Goal: Task Accomplishment & Management: Manage account settings

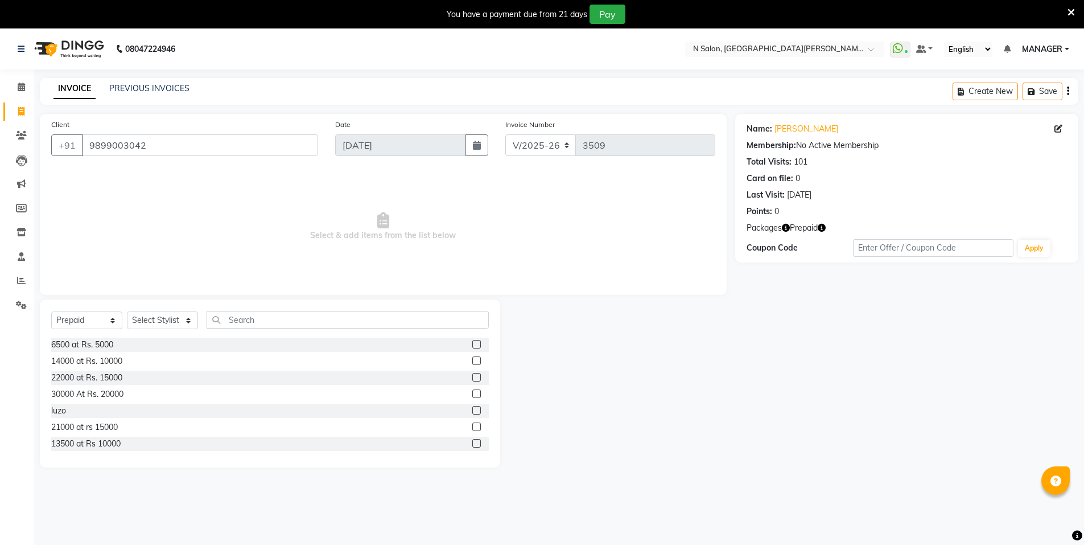
select select "3472"
select select "P"
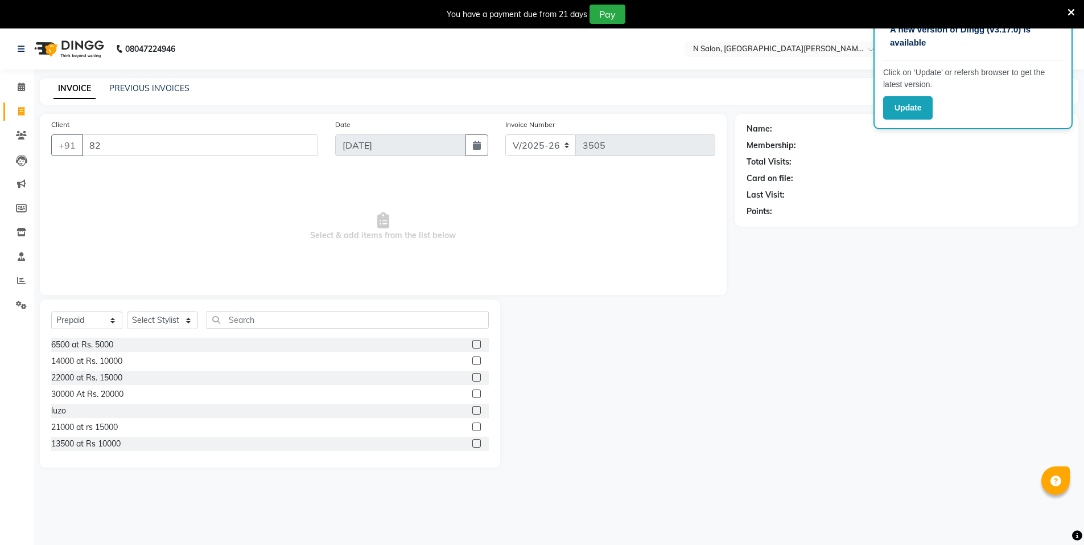
select select "3472"
select select "P"
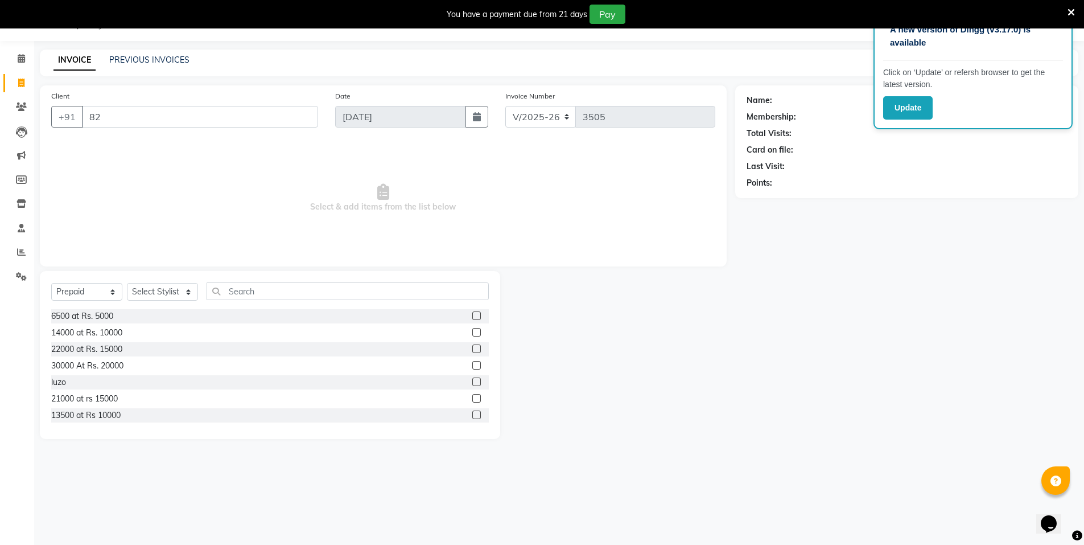
type input "8"
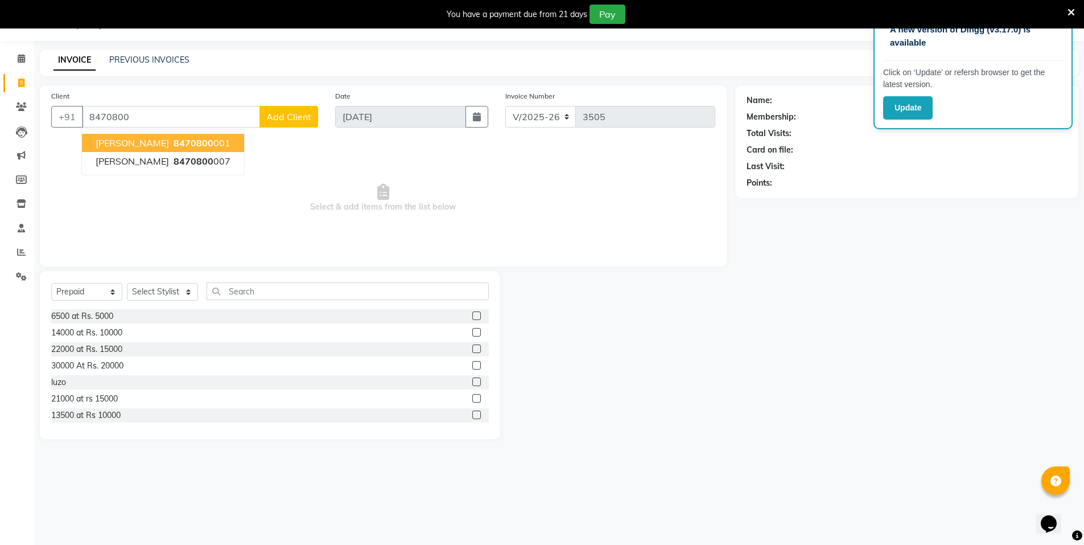
click at [224, 138] on button "[PERSON_NAME] 8470800 001" at bounding box center [163, 143] width 162 height 18
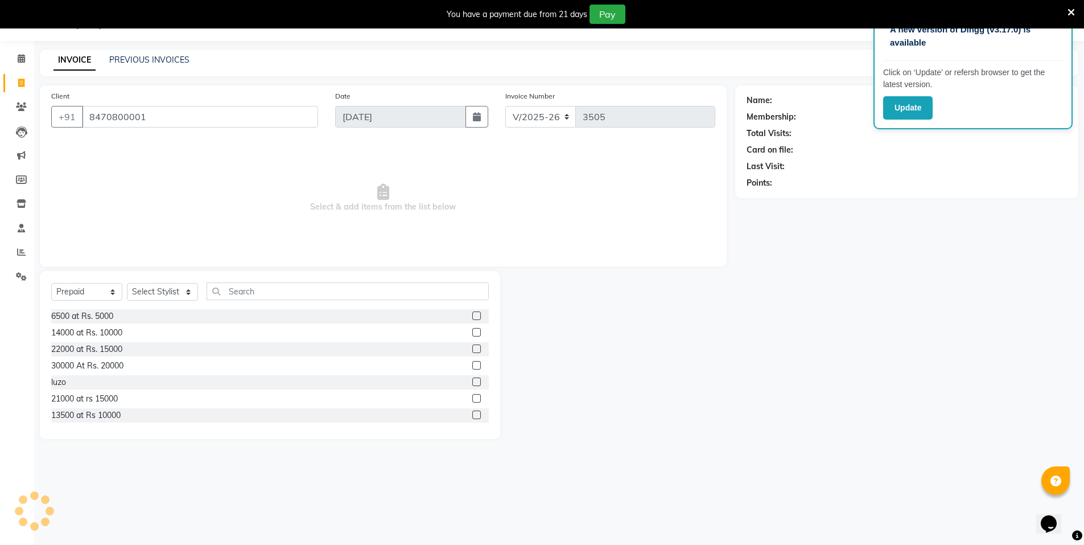
type input "8470800001"
click at [779, 199] on icon "button" at bounding box center [778, 199] width 8 height 8
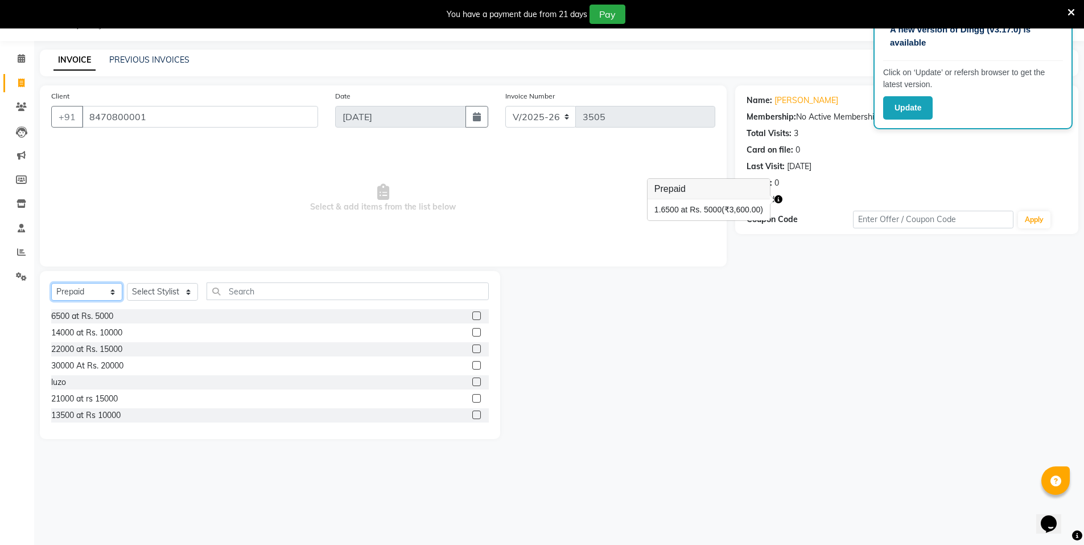
click at [101, 290] on select "Select Service Product Membership Package Voucher Prepaid Gift Card" at bounding box center [86, 292] width 71 height 18
select select "service"
click at [51, 283] on select "Select Service Product Membership Package Voucher Prepaid Gift Card" at bounding box center [86, 292] width 71 height 18
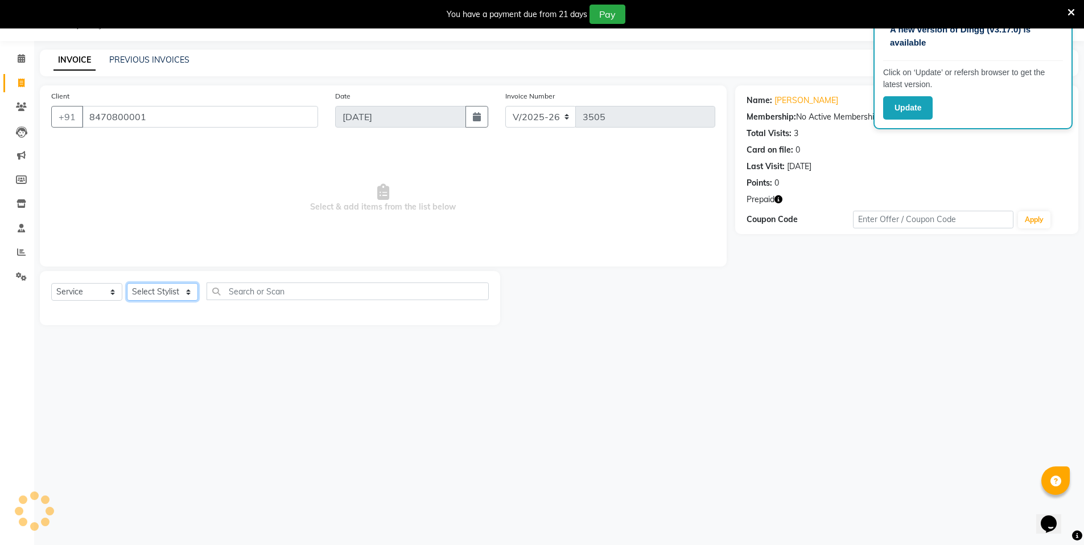
click at [157, 297] on select "Select Stylist [PERSON_NAME] disha [PERSON_NAME] MANAGER MD..... Pradeep Rahul …" at bounding box center [162, 292] width 71 height 18
select select "15670"
click at [127, 283] on select "Select Stylist [PERSON_NAME] disha [PERSON_NAME] MANAGER MD..... Pradeep Rahul …" at bounding box center [162, 292] width 71 height 18
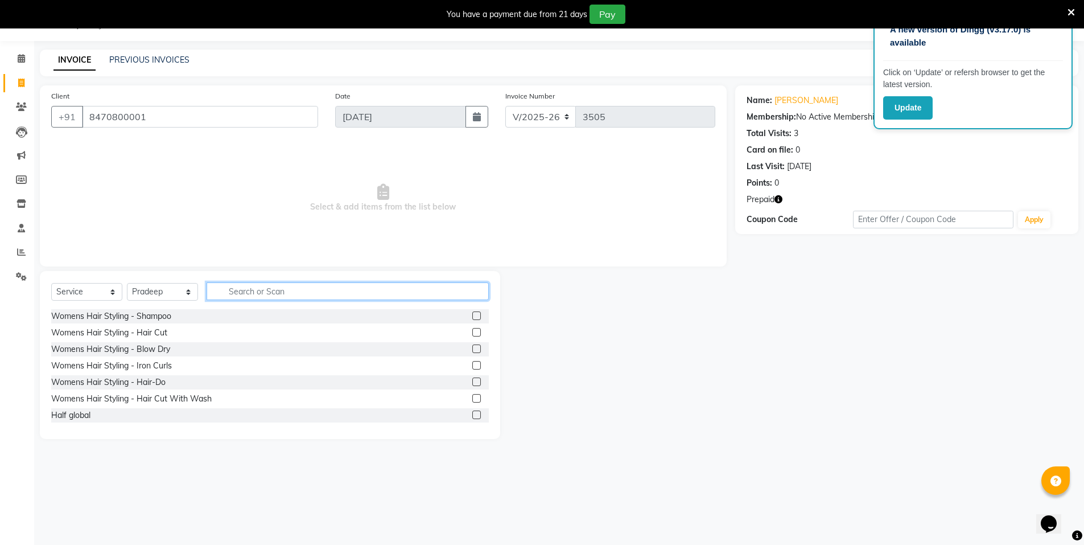
click at [293, 294] on input "text" at bounding box center [348, 291] width 282 height 18
type input "nor"
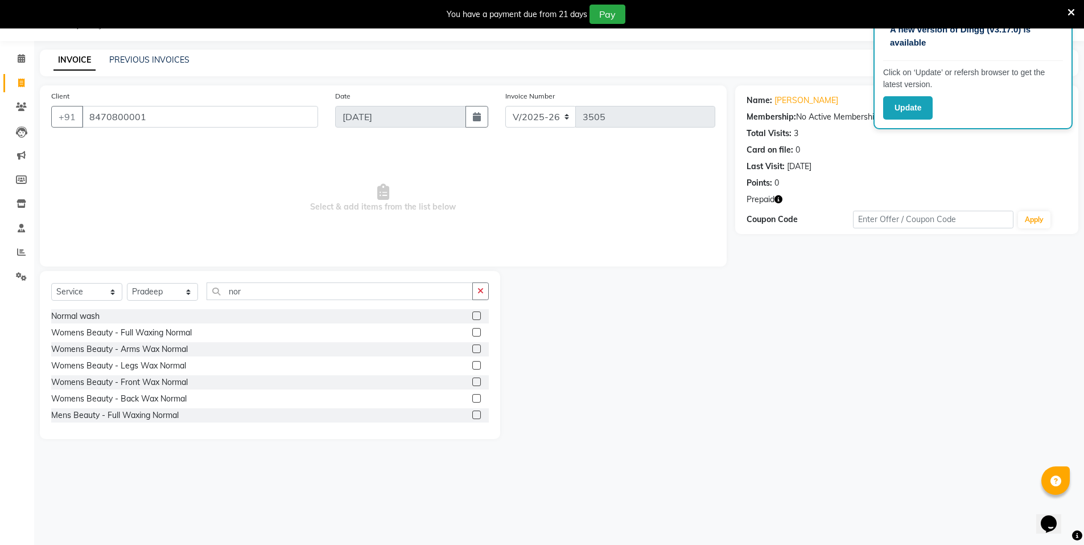
click at [472, 316] on label at bounding box center [476, 315] width 9 height 9
click at [472, 316] on input "checkbox" at bounding box center [475, 315] width 7 height 7
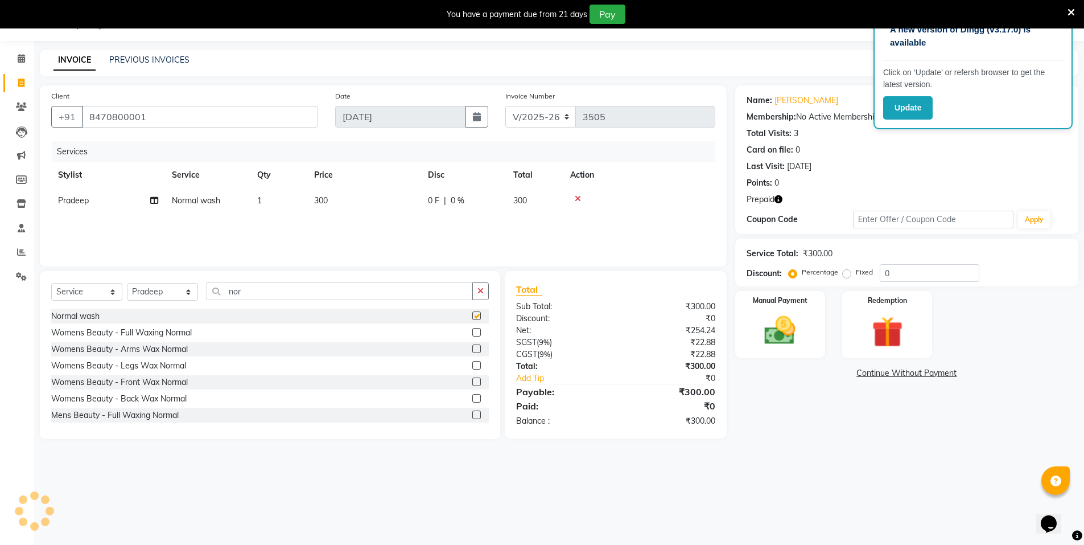
checkbox input "false"
click at [907, 337] on img at bounding box center [887, 332] width 52 height 40
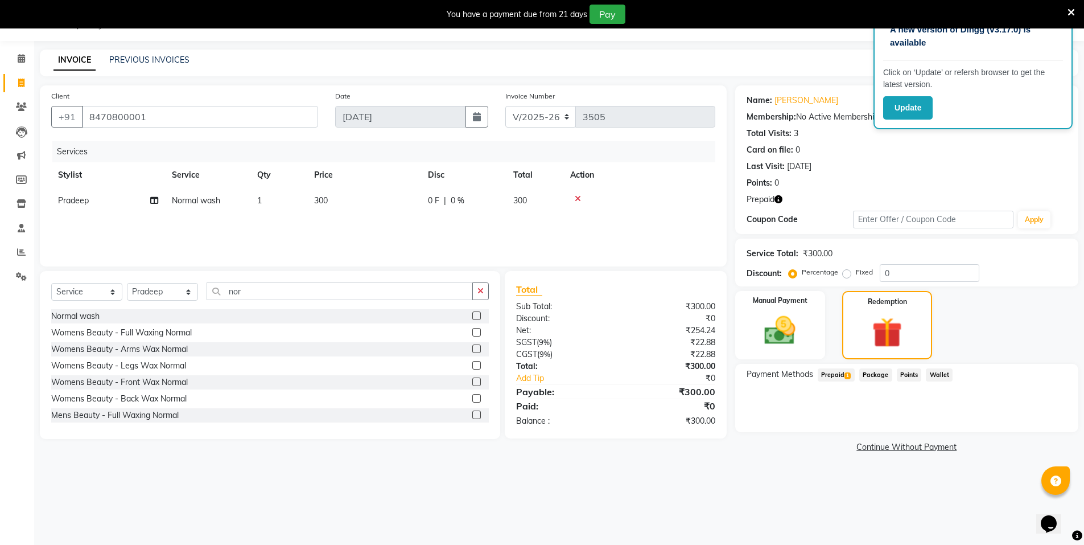
click at [839, 375] on span "Prepaid 1" at bounding box center [836, 374] width 37 height 13
click at [1051, 419] on button "Add" at bounding box center [1040, 420] width 42 height 19
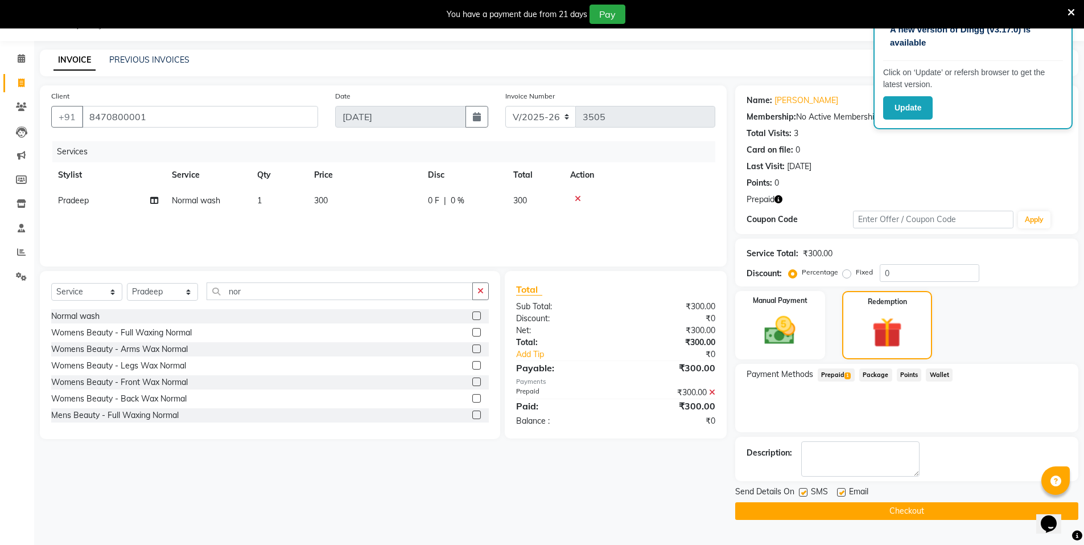
click at [955, 511] on button "Checkout" at bounding box center [906, 511] width 343 height 18
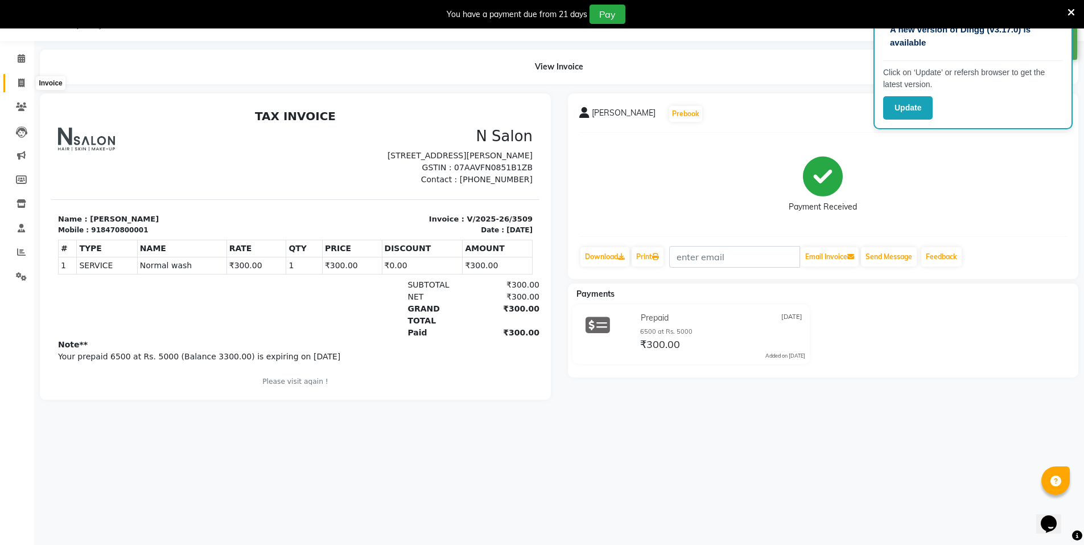
click at [14, 89] on span at bounding box center [21, 83] width 20 height 13
select select "service"
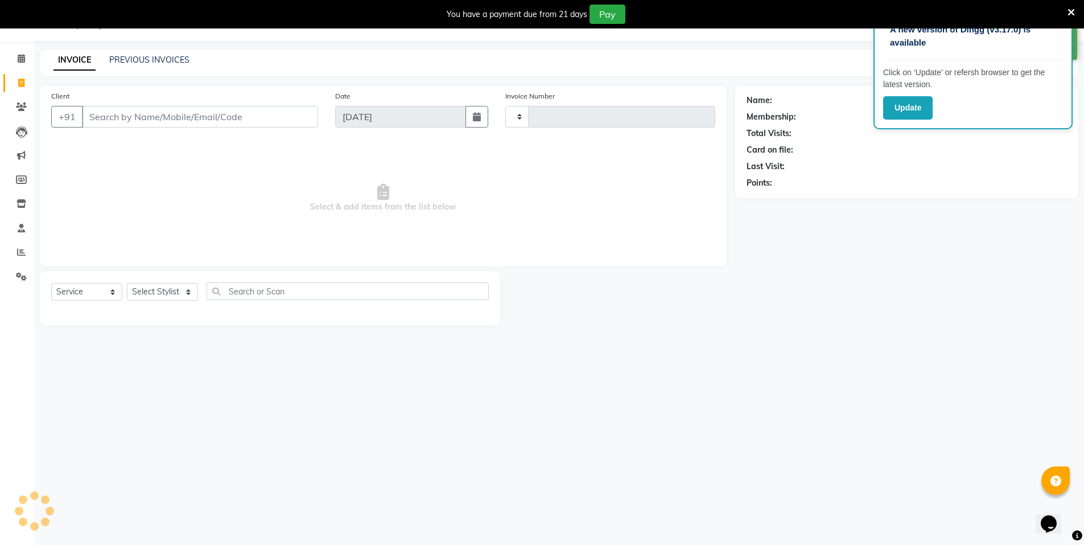
type input "3510"
select select "3472"
select select "P"
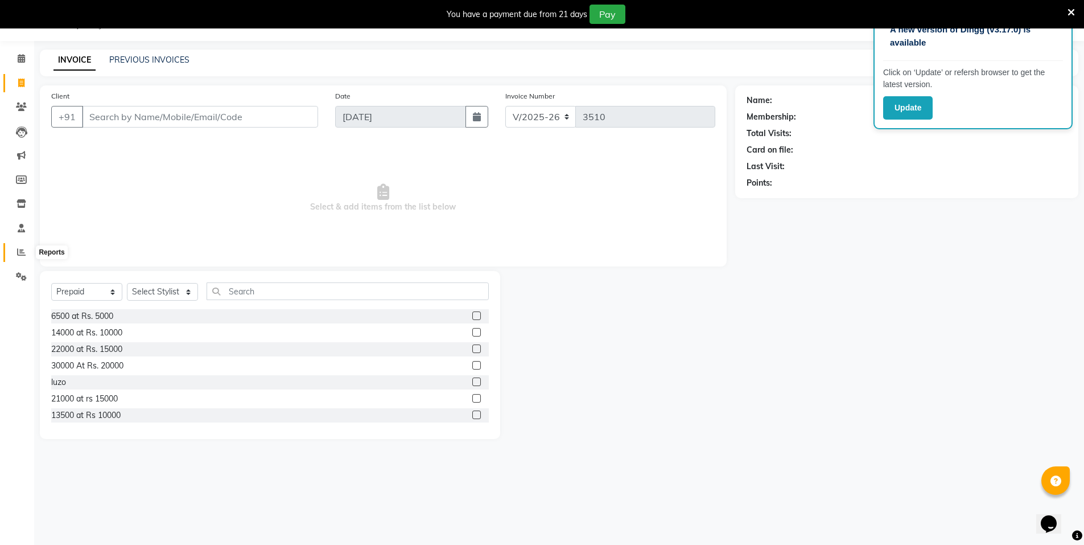
click at [28, 248] on span at bounding box center [21, 252] width 20 height 13
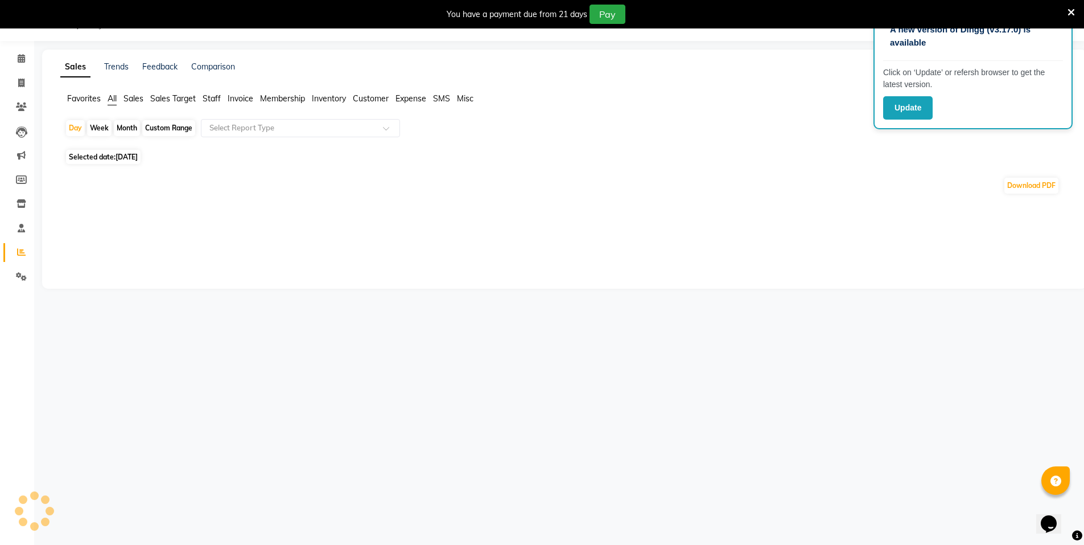
click at [210, 97] on span "Staff" at bounding box center [212, 98] width 18 height 10
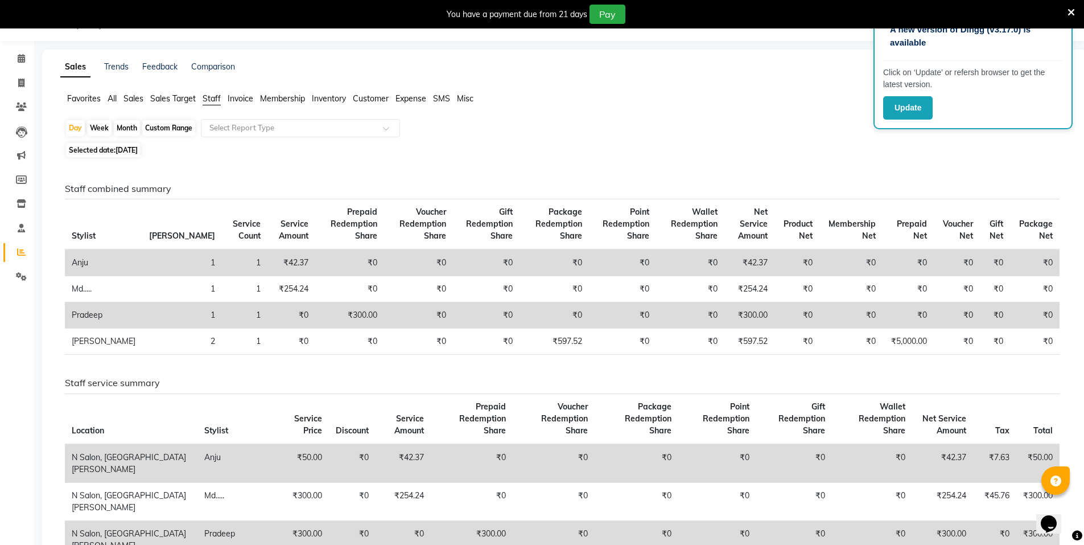
click at [177, 129] on div "Custom Range" at bounding box center [168, 128] width 53 height 16
select select "9"
select select "2025"
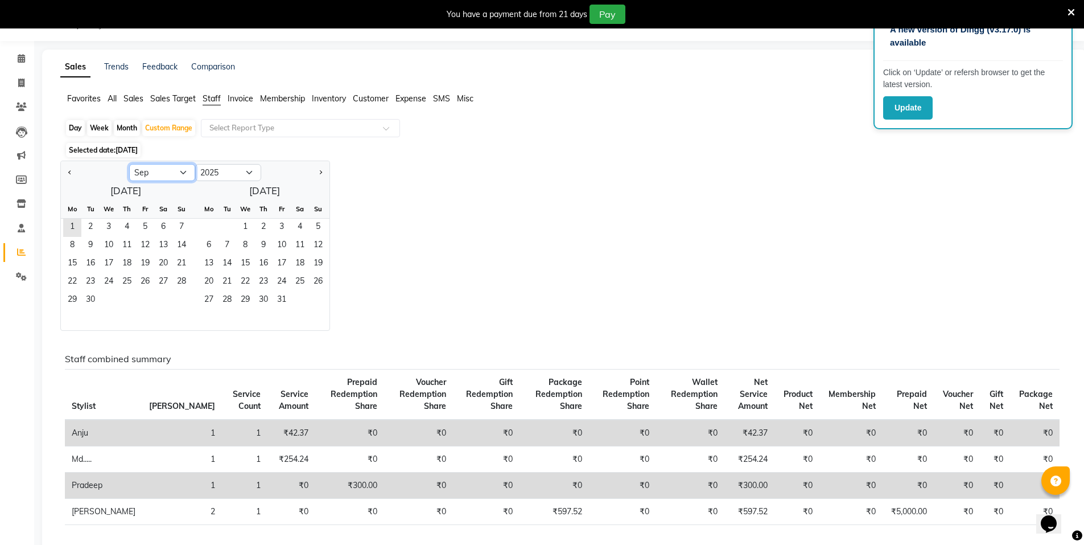
click at [145, 179] on select "Jan Feb Mar Apr May Jun [DATE] Aug Sep Oct Nov Dec" at bounding box center [162, 172] width 66 height 17
select select "8"
click at [129, 164] on select "Jan Feb Mar Apr May Jun [DATE] Aug Sep Oct Nov Dec" at bounding box center [162, 172] width 66 height 17
click at [179, 300] on span "31" at bounding box center [181, 300] width 18 height 18
click at [181, 296] on span "31" at bounding box center [181, 300] width 18 height 18
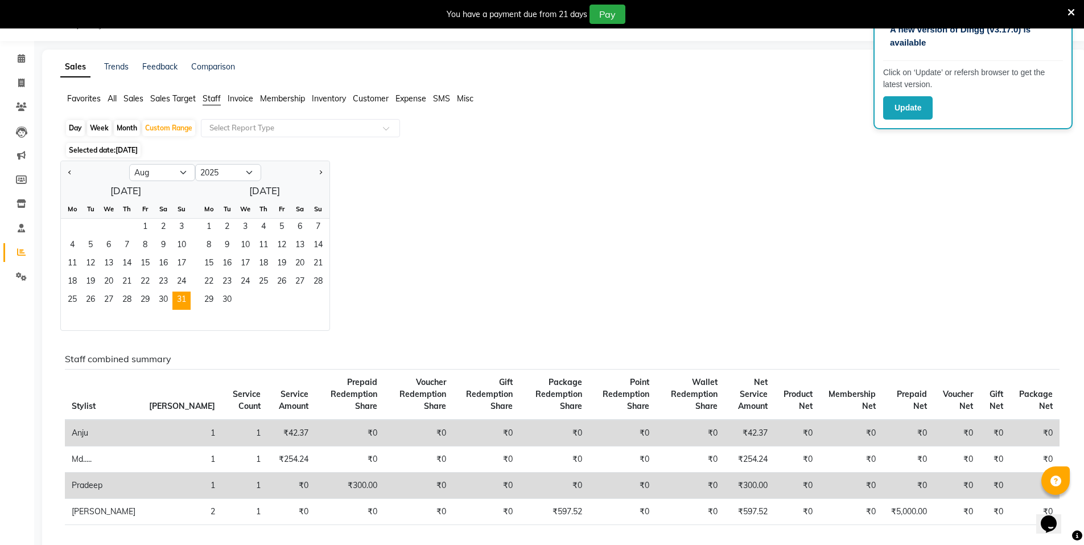
click at [124, 123] on div "Month" at bounding box center [127, 128] width 26 height 16
select select "8"
select select "2025"
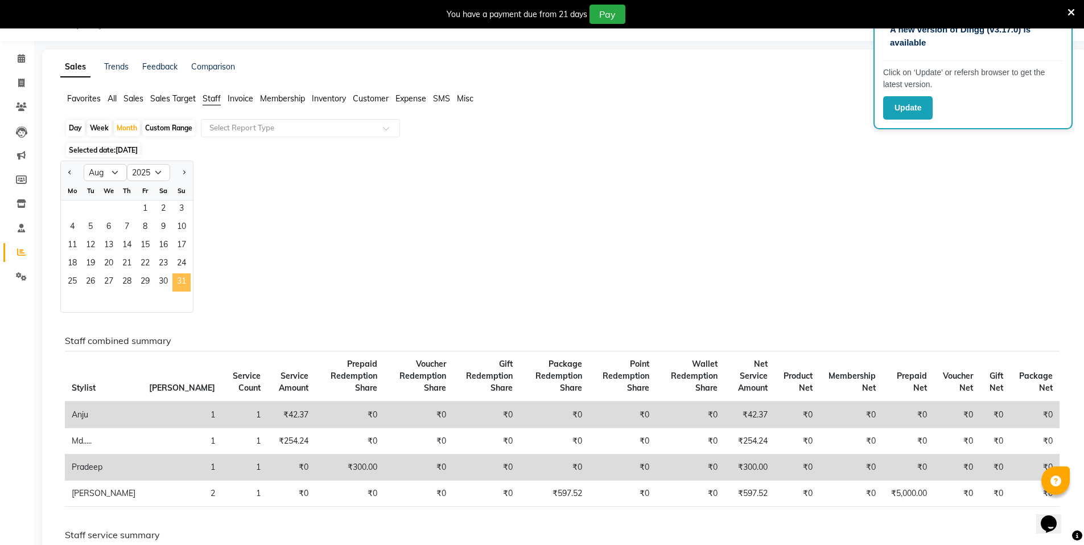
click at [183, 282] on span "31" at bounding box center [181, 282] width 18 height 18
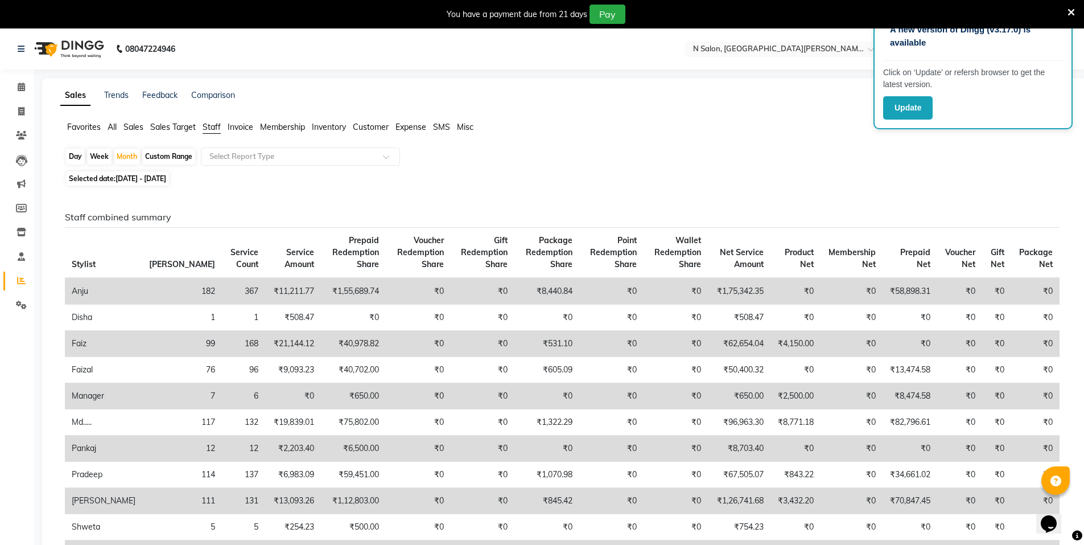
click at [79, 156] on div "Day" at bounding box center [75, 157] width 19 height 16
select select "8"
select select "2025"
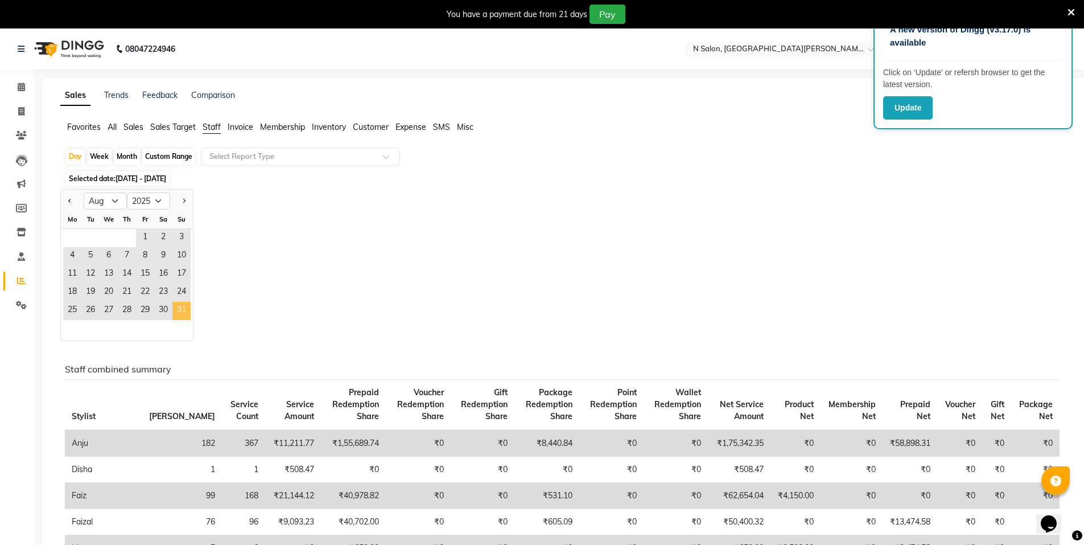
click at [186, 315] on span "31" at bounding box center [181, 311] width 18 height 18
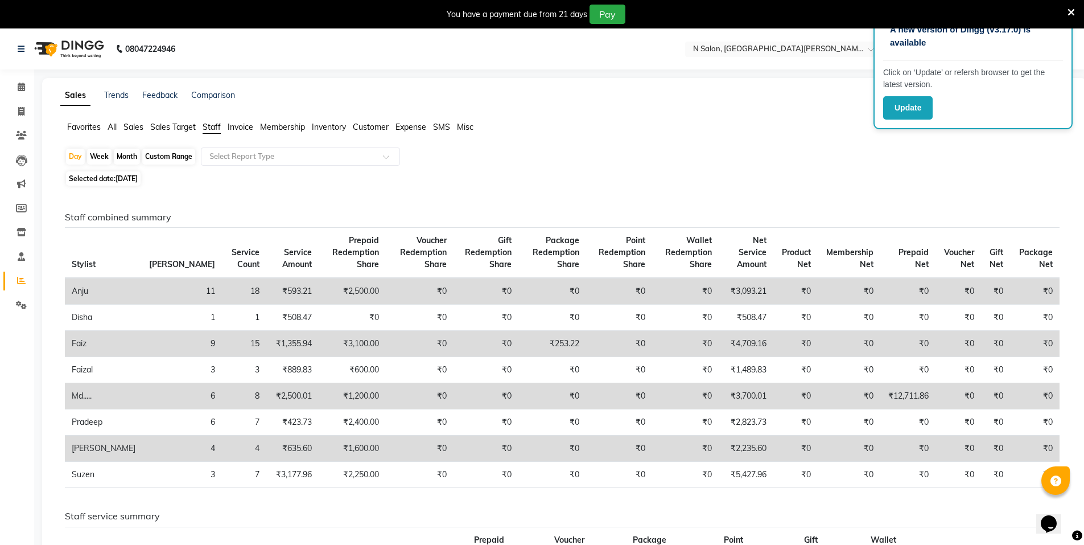
click at [93, 131] on span "Favorites" at bounding box center [84, 127] width 34 height 10
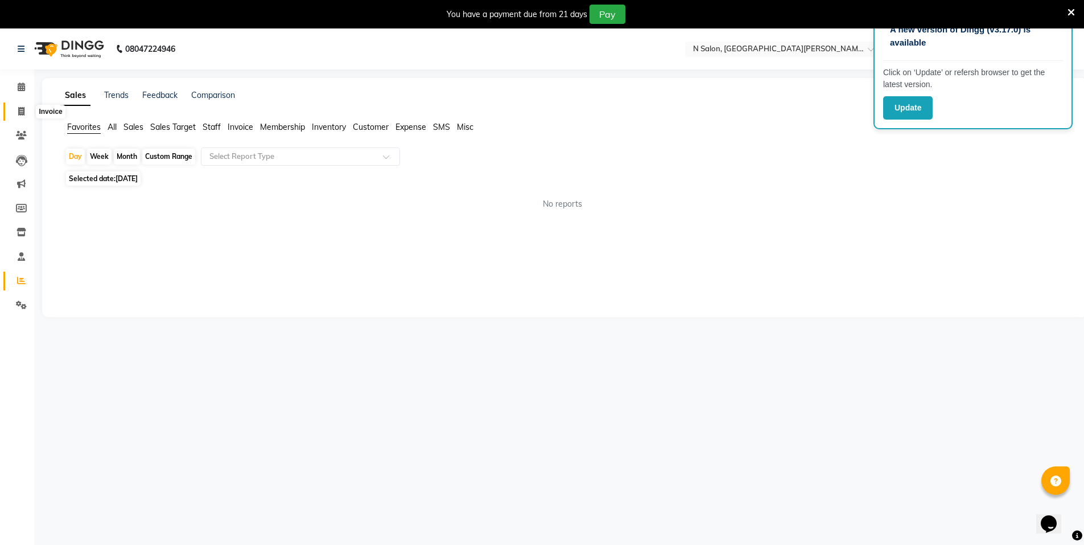
click at [24, 114] on icon at bounding box center [21, 111] width 6 height 9
select select "service"
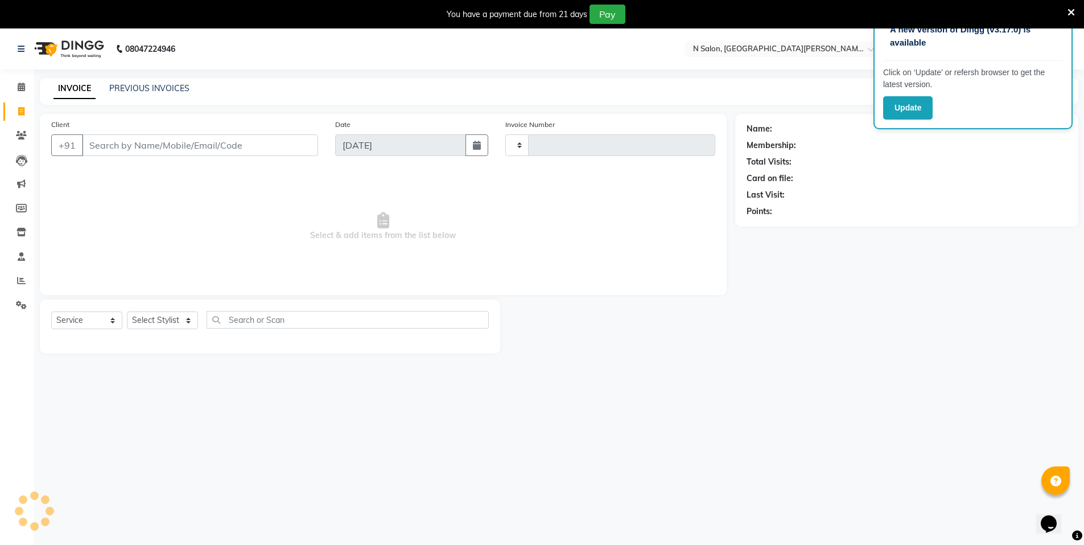
type input "3510"
select select "3472"
select select "P"
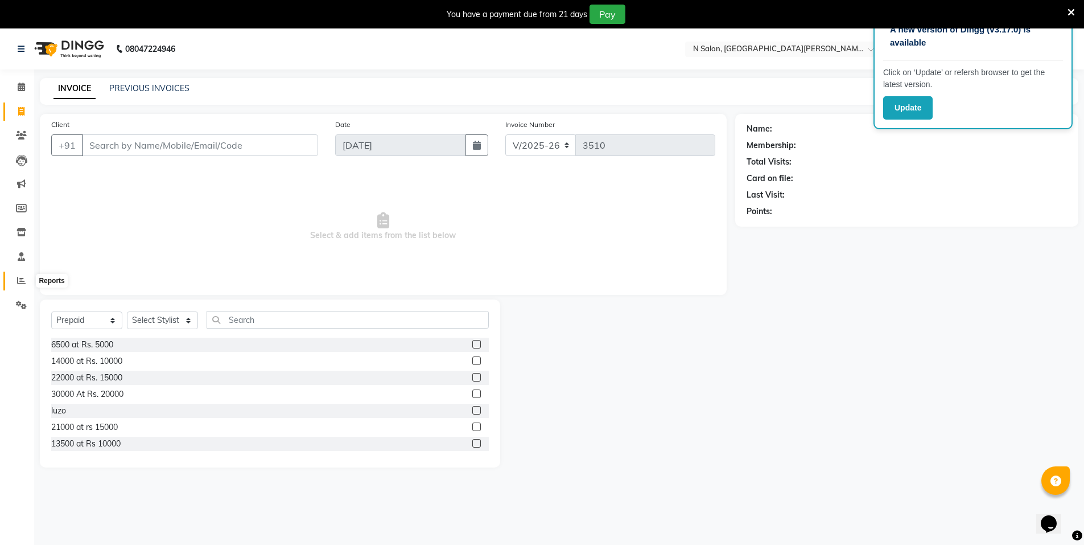
click at [17, 285] on span at bounding box center [21, 280] width 20 height 13
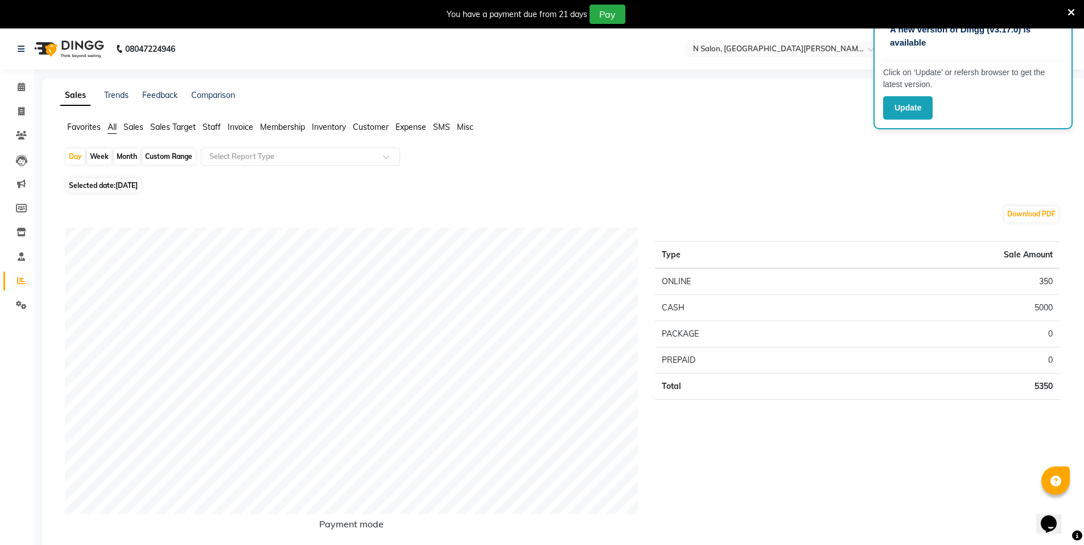
click at [207, 123] on span "Staff" at bounding box center [212, 127] width 18 height 10
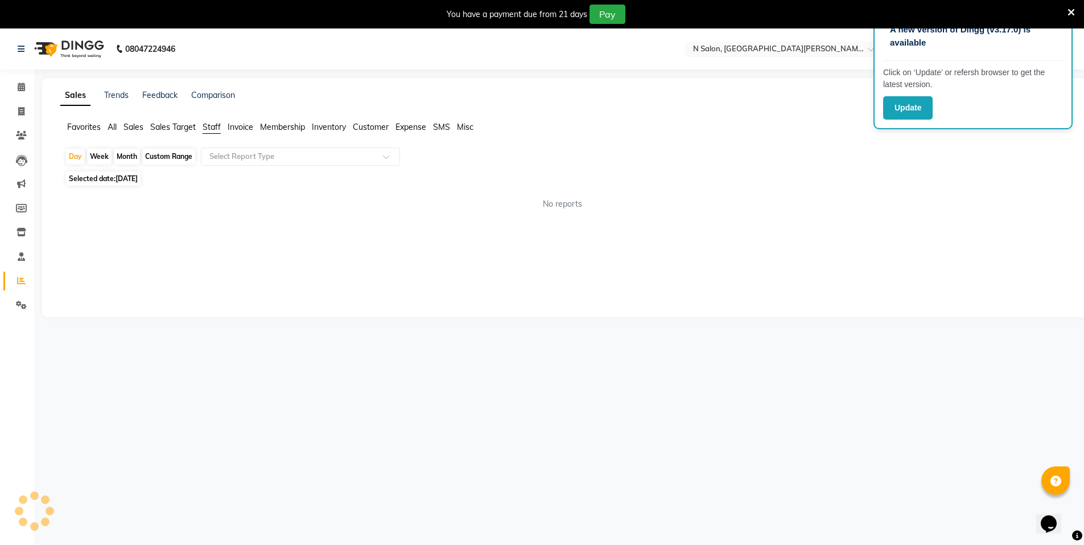
click at [159, 157] on div "Custom Range" at bounding box center [168, 157] width 53 height 16
select select "9"
select select "2025"
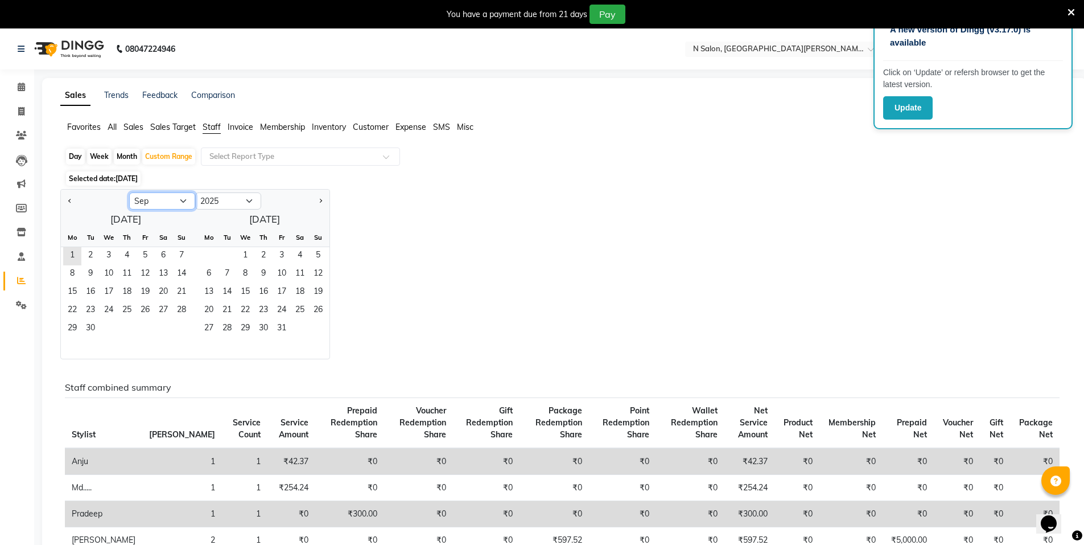
click at [144, 196] on select "Jan Feb Mar Apr May Jun [DATE] Aug Sep Oct Nov Dec" at bounding box center [162, 200] width 66 height 17
select select "8"
click at [129, 192] on select "Jan Feb Mar Apr May Jun [DATE] Aug Sep Oct Nov Dec" at bounding box center [162, 200] width 66 height 17
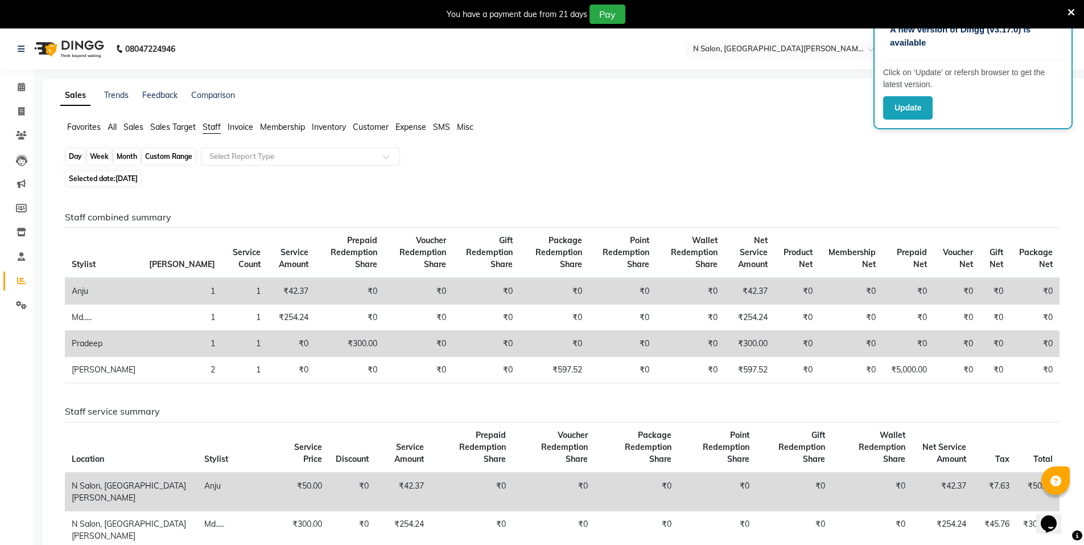
click at [159, 155] on div "Custom Range" at bounding box center [168, 157] width 53 height 16
select select "9"
select select "2025"
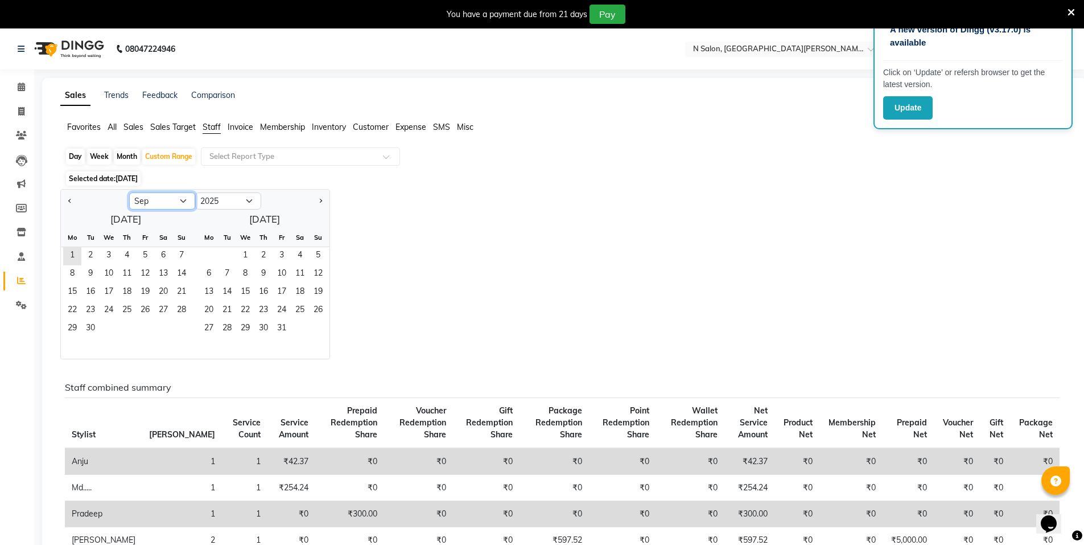
click at [150, 200] on select "Jan Feb Mar Apr May Jun [DATE] Aug Sep Oct Nov Dec" at bounding box center [162, 200] width 66 height 17
select select "8"
click at [129, 192] on select "Jan Feb Mar Apr May Jun [DATE] Aug Sep Oct Nov Dec" at bounding box center [162, 200] width 66 height 17
click at [151, 262] on span "1" at bounding box center [145, 256] width 18 height 18
click at [135, 255] on div "1 2 3" at bounding box center [126, 256] width 130 height 18
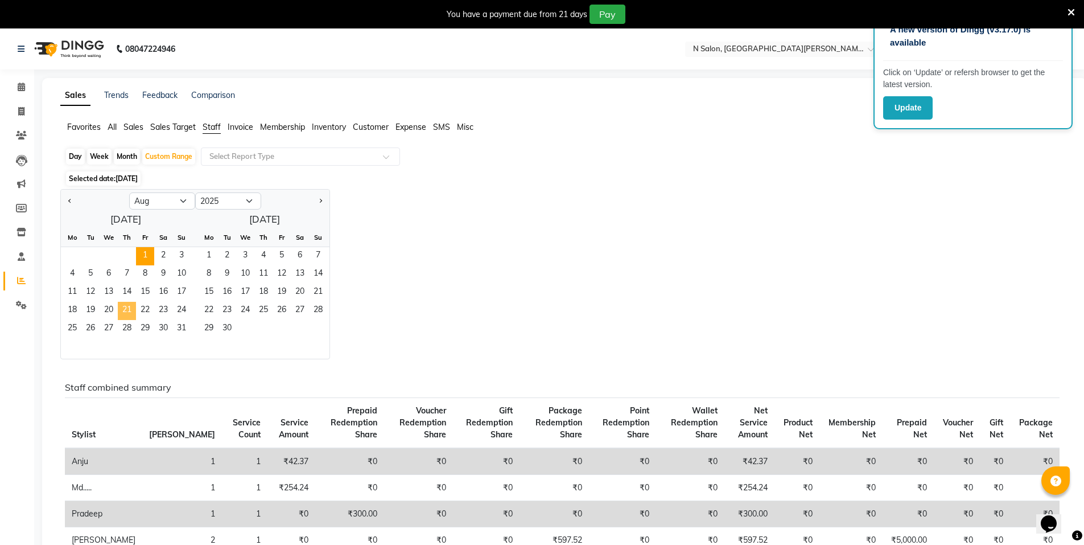
click at [129, 308] on span "21" at bounding box center [127, 311] width 18 height 18
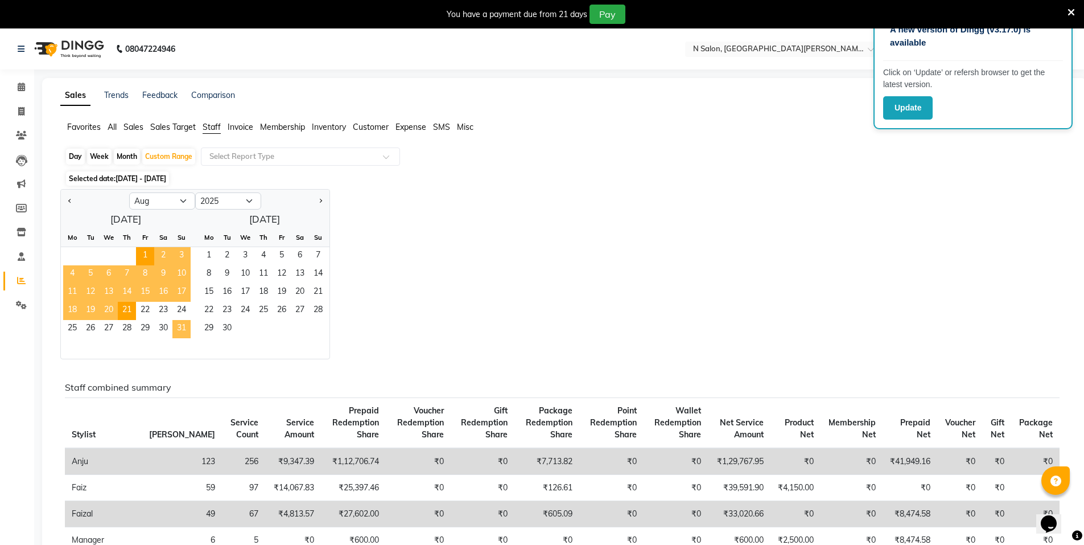
click at [174, 326] on span "31" at bounding box center [181, 329] width 18 height 18
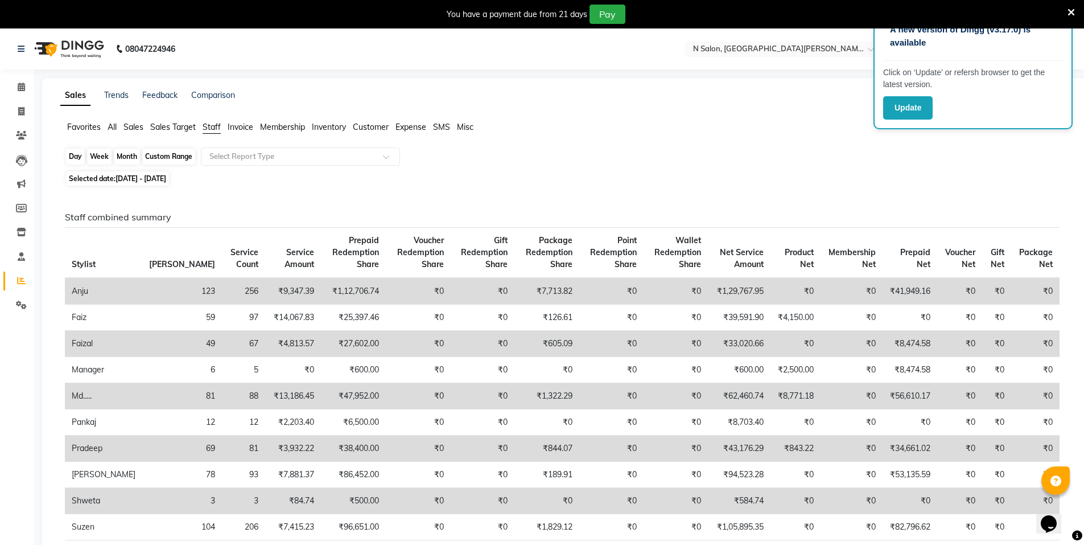
click at [183, 157] on div "Custom Range" at bounding box center [168, 157] width 53 height 16
select select "8"
select select "2025"
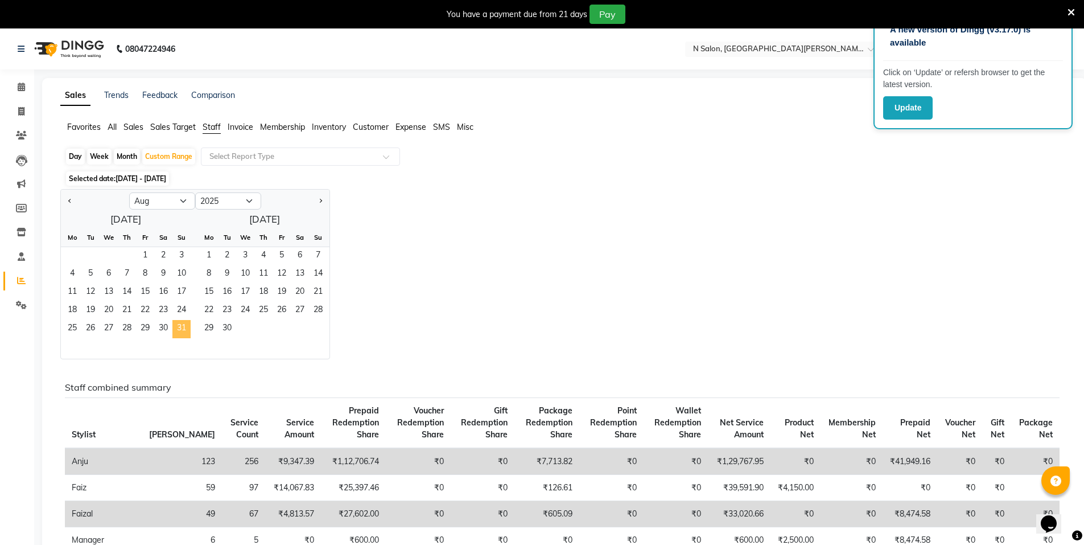
click at [186, 331] on span "31" at bounding box center [181, 329] width 18 height 18
click at [149, 262] on span "1" at bounding box center [145, 256] width 18 height 18
click at [187, 332] on span "31" at bounding box center [181, 329] width 18 height 18
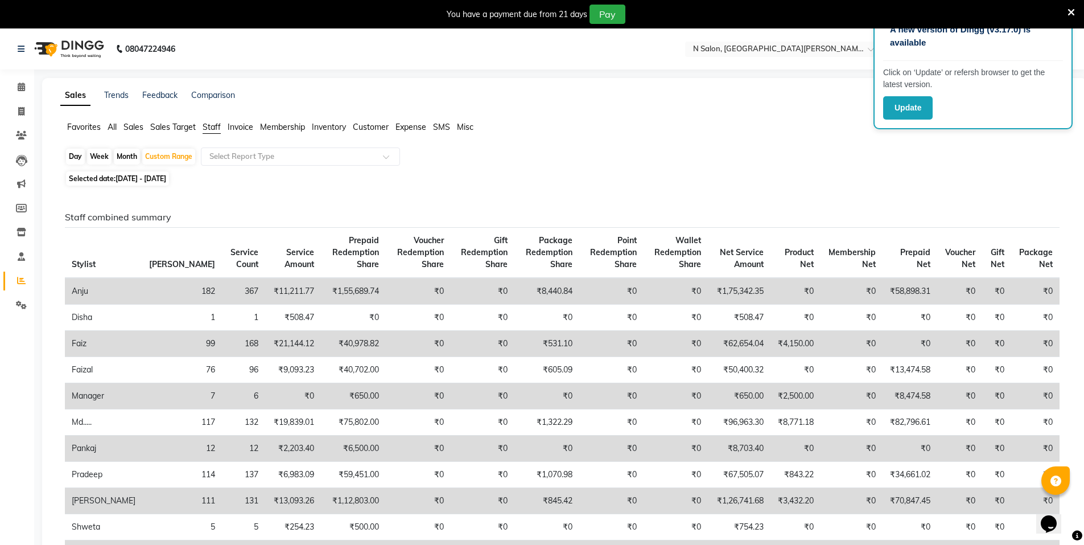
click at [71, 150] on div "Day" at bounding box center [75, 157] width 19 height 16
select select "8"
select select "2025"
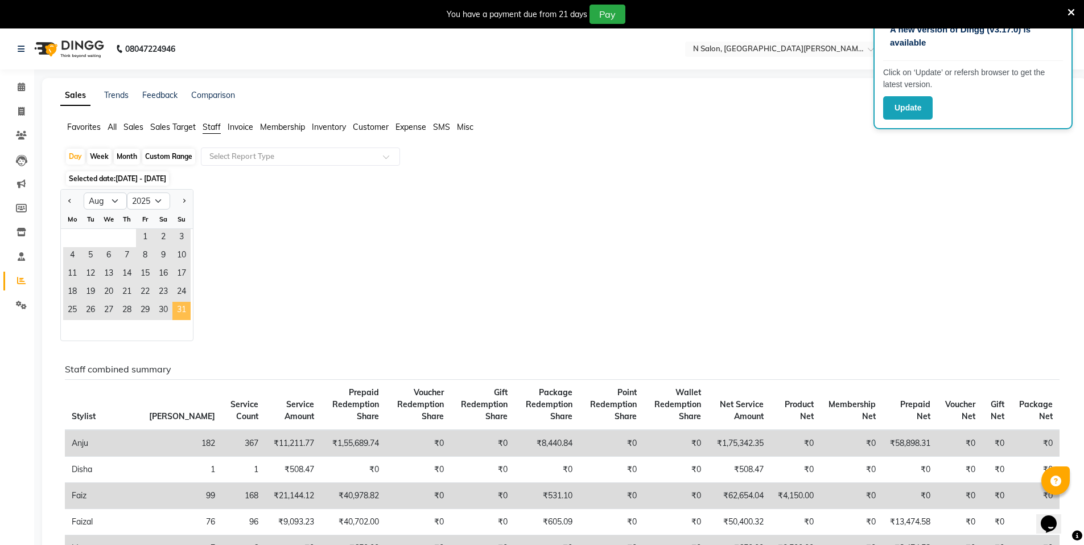
click at [176, 314] on span "31" at bounding box center [181, 311] width 18 height 18
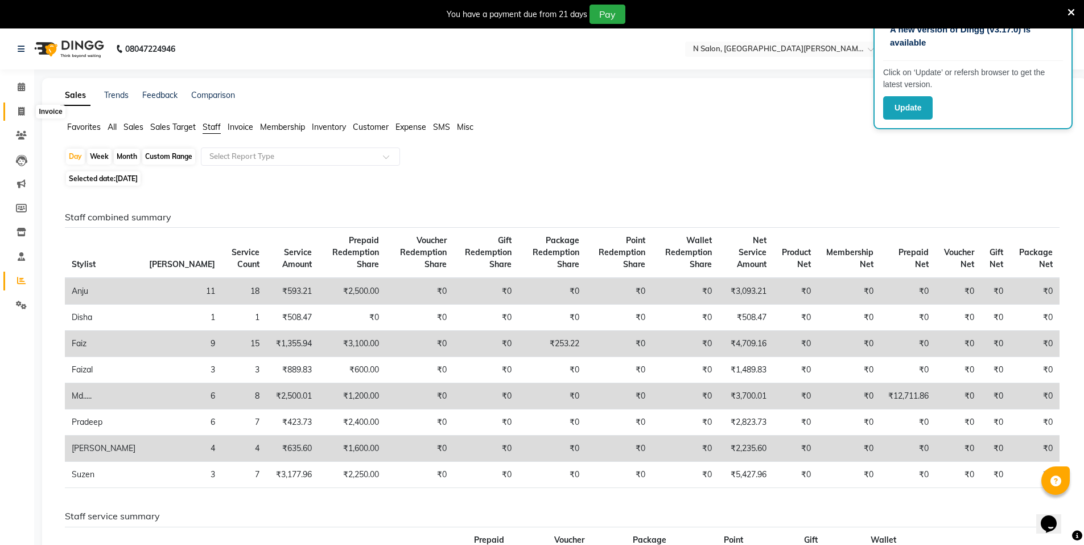
click at [25, 113] on span at bounding box center [21, 111] width 20 height 13
select select "service"
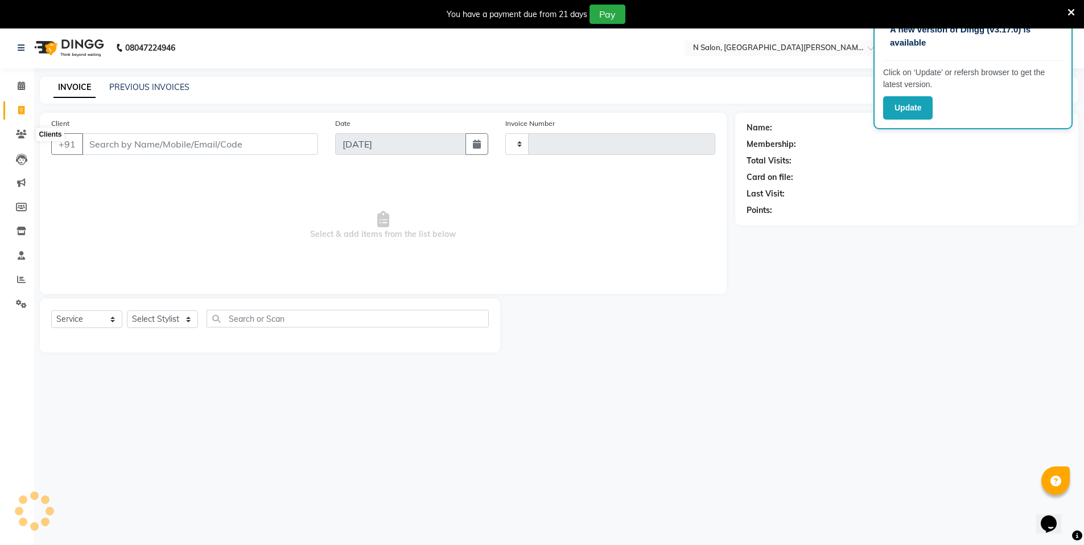
scroll to position [28, 0]
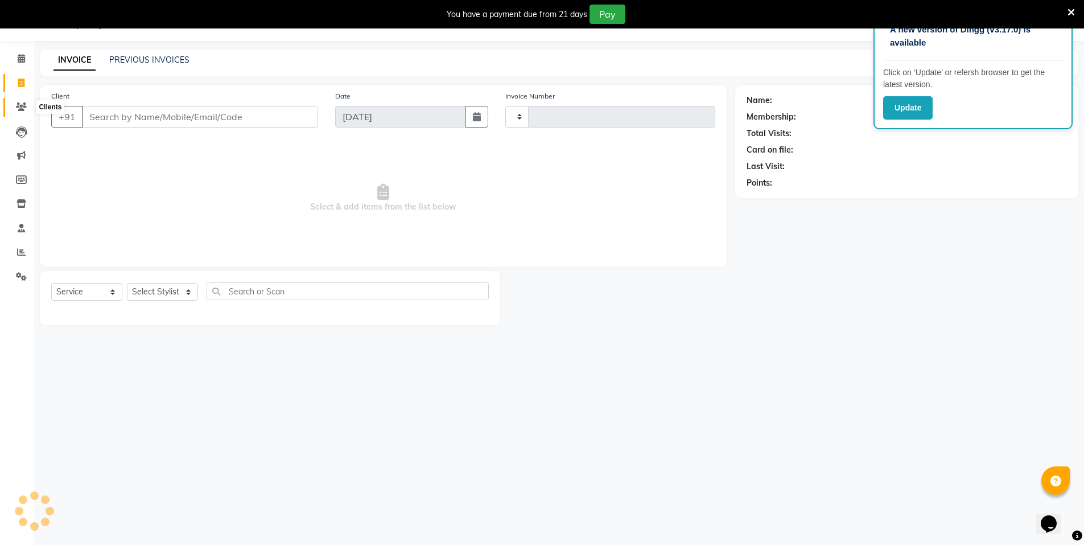
type input "3510"
select select "3472"
click at [120, 118] on input "Client" at bounding box center [200, 117] width 236 height 22
select select "P"
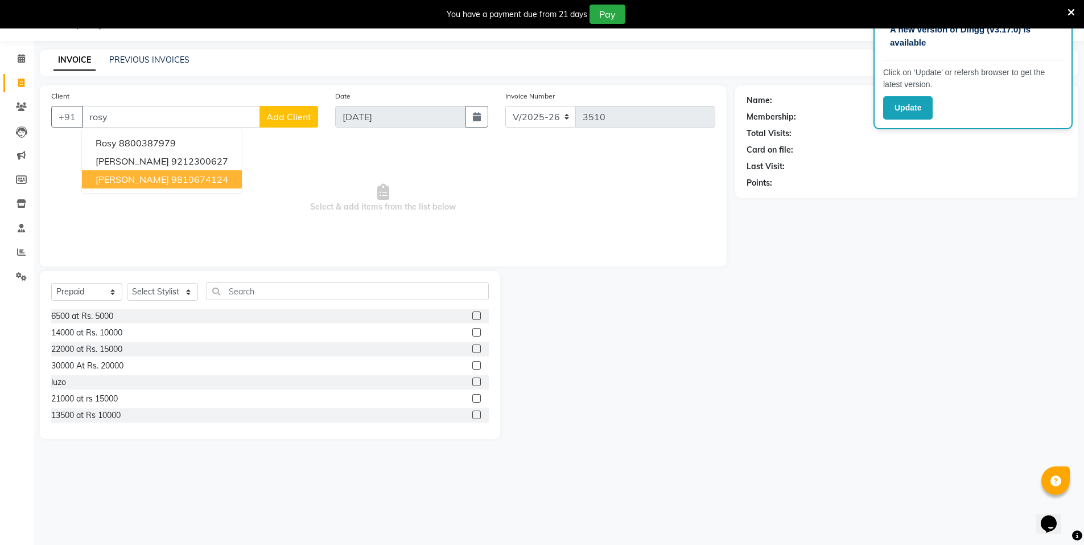
click at [138, 174] on span "[PERSON_NAME]" at bounding box center [132, 179] width 73 height 11
type input "9810674124"
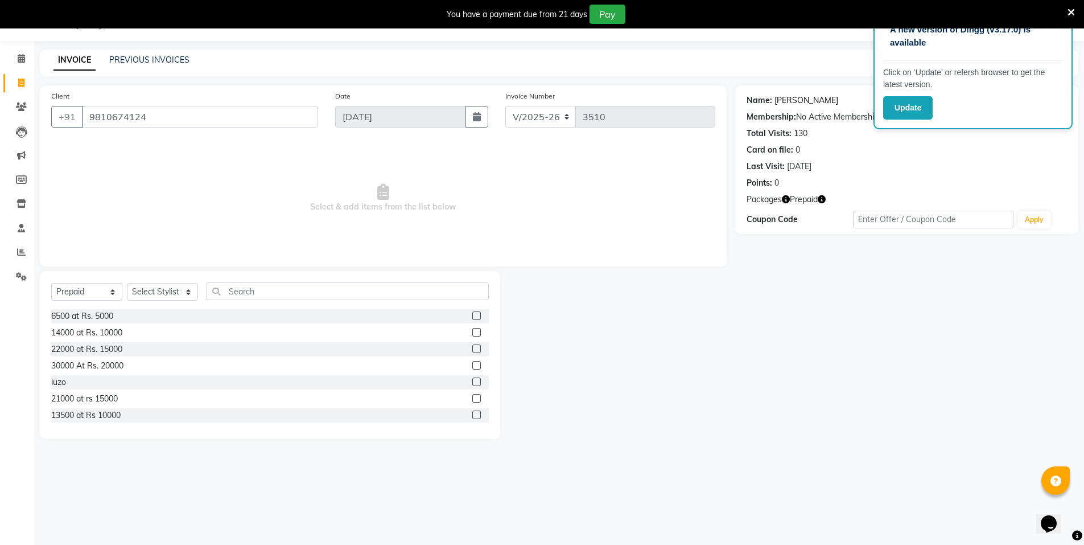
click at [802, 104] on link "[PERSON_NAME]" at bounding box center [806, 100] width 64 height 12
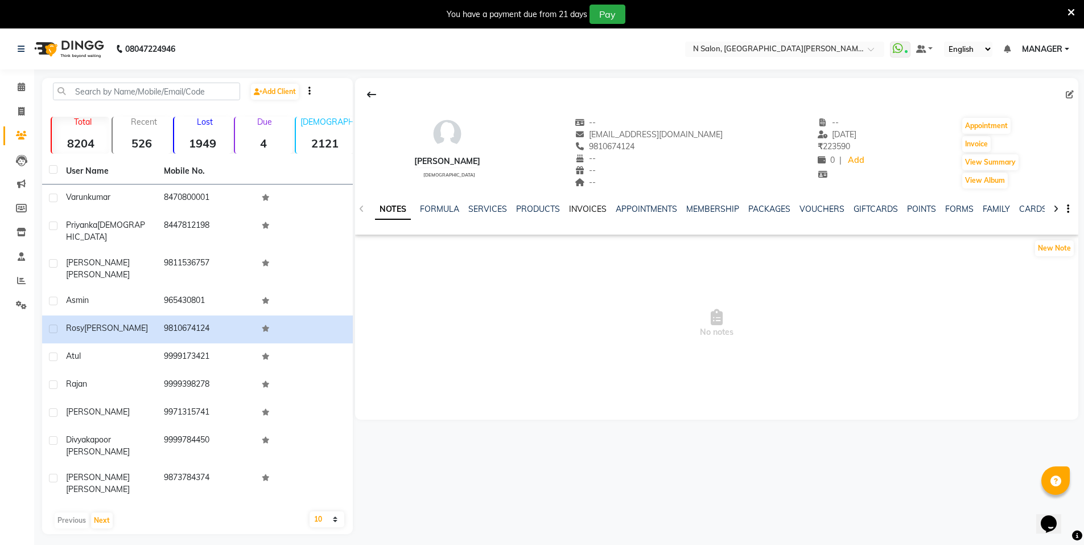
click at [591, 212] on link "INVOICES" at bounding box center [588, 209] width 38 height 10
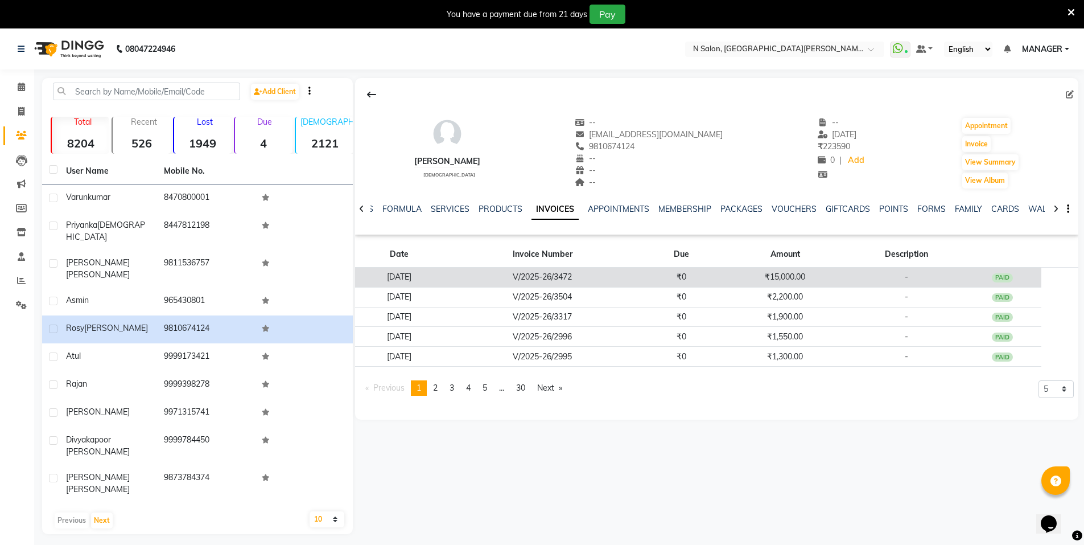
click at [642, 284] on td "V/2025-26/3472" at bounding box center [542, 277] width 199 height 20
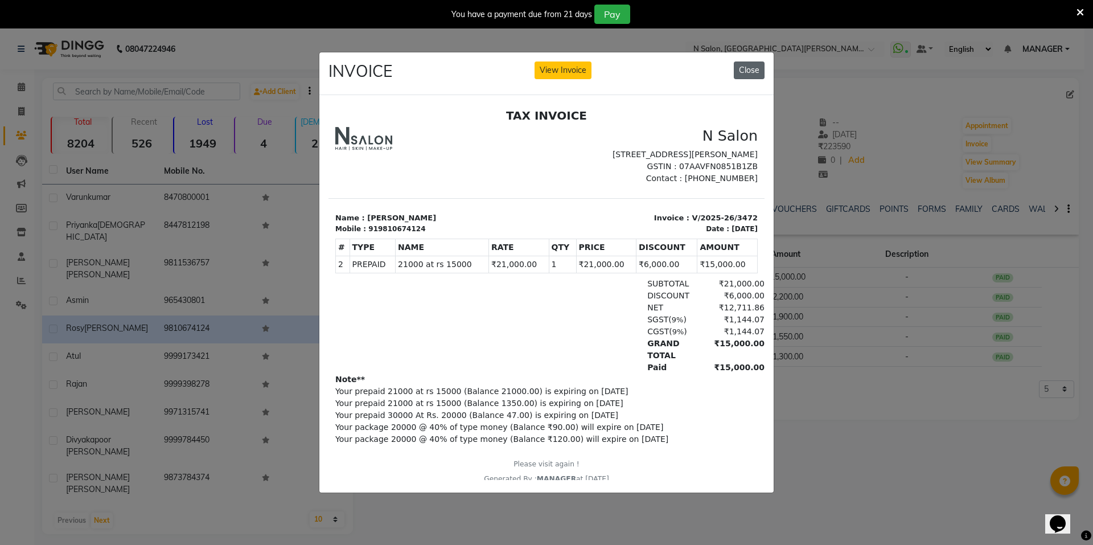
click at [754, 64] on button "Close" at bounding box center [749, 70] width 31 height 18
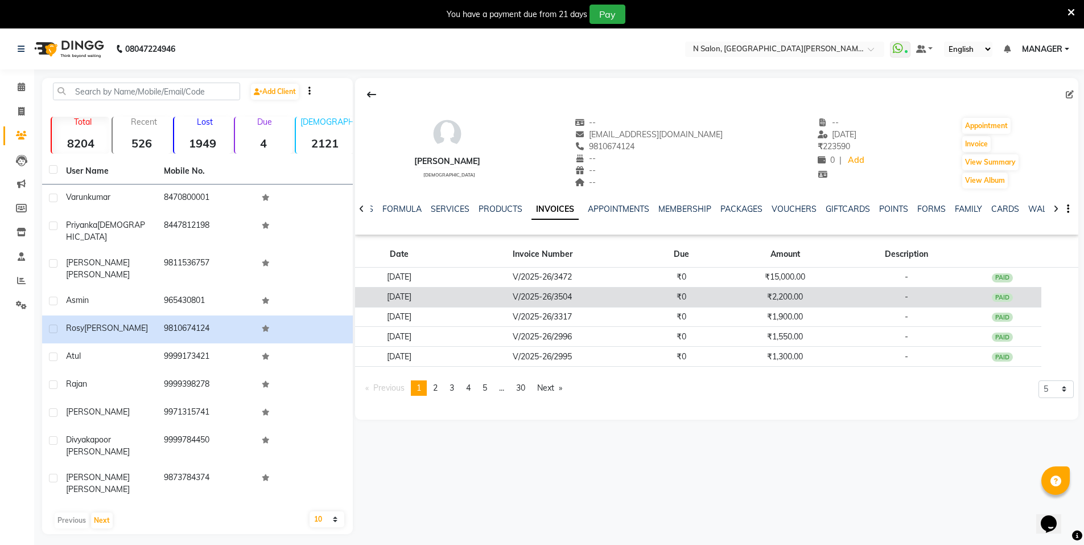
click at [740, 298] on td "₹2,200.00" at bounding box center [784, 297] width 129 height 20
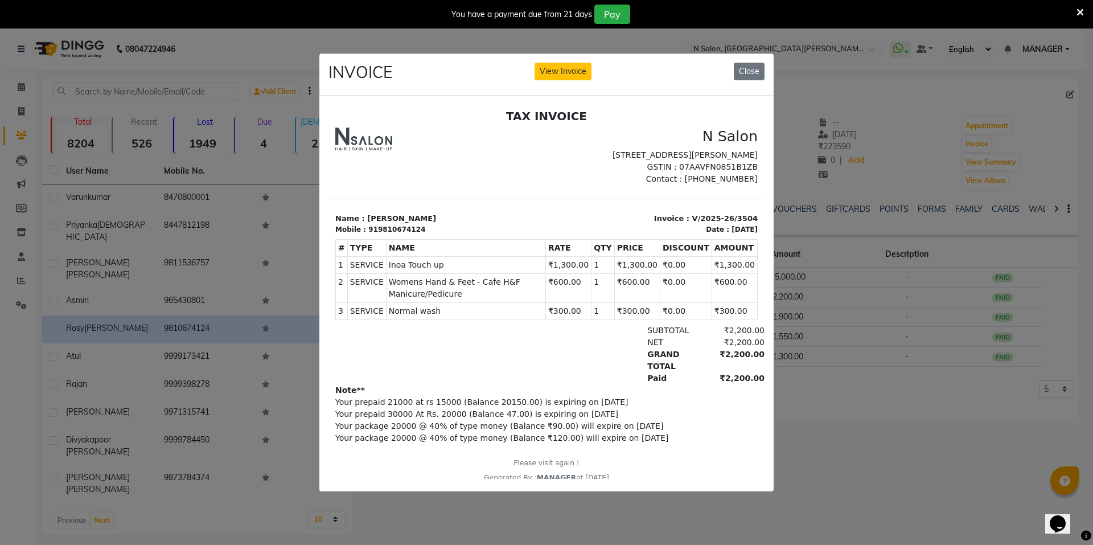
click at [693, 267] on td "₹0.00" at bounding box center [686, 264] width 52 height 17
click at [711, 261] on td "₹1,300.00" at bounding box center [734, 264] width 46 height 17
click at [752, 65] on button "Close" at bounding box center [749, 72] width 31 height 18
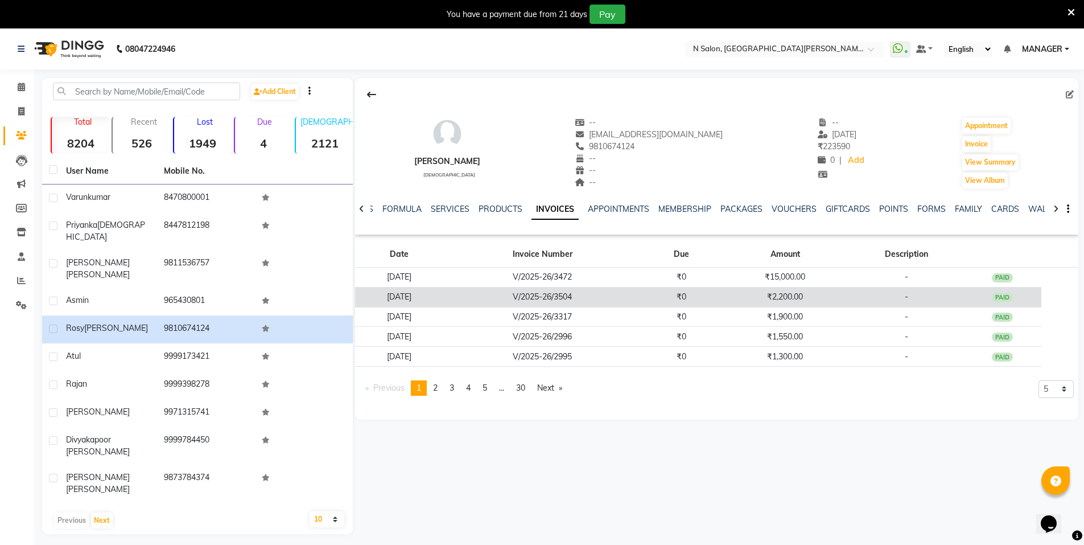
click at [720, 302] on td "₹0" at bounding box center [681, 297] width 79 height 20
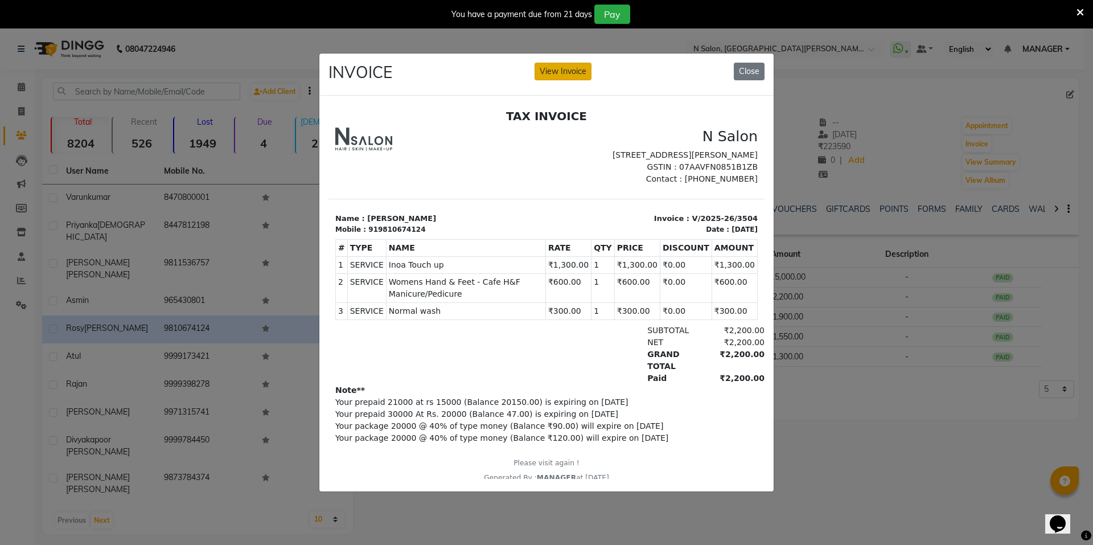
click at [558, 75] on button "View Invoice" at bounding box center [562, 72] width 57 height 18
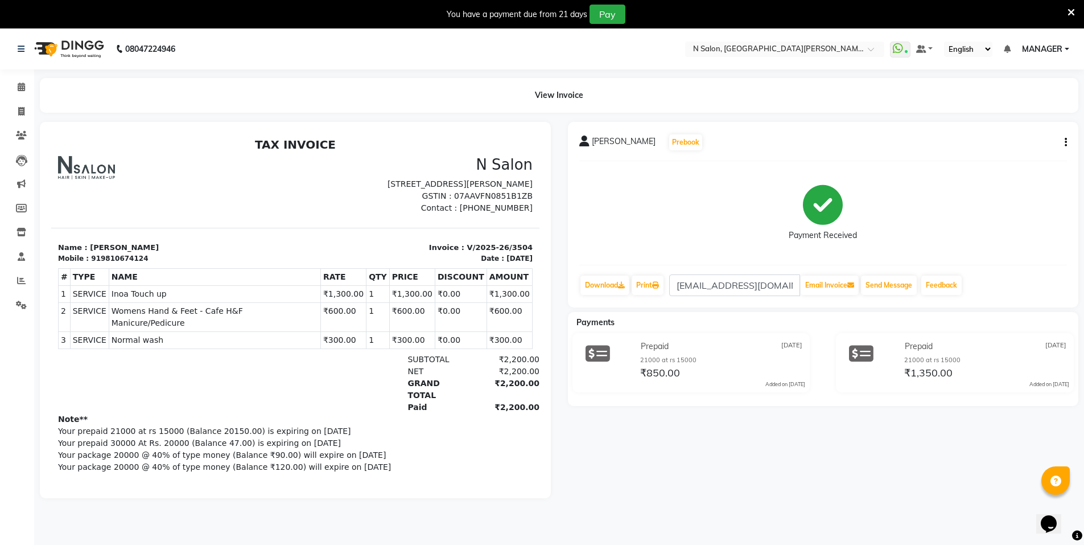
click at [1064, 142] on button "button" at bounding box center [1063, 143] width 7 height 12
click at [1015, 143] on div "Edit Item Staff" at bounding box center [1009, 142] width 78 height 14
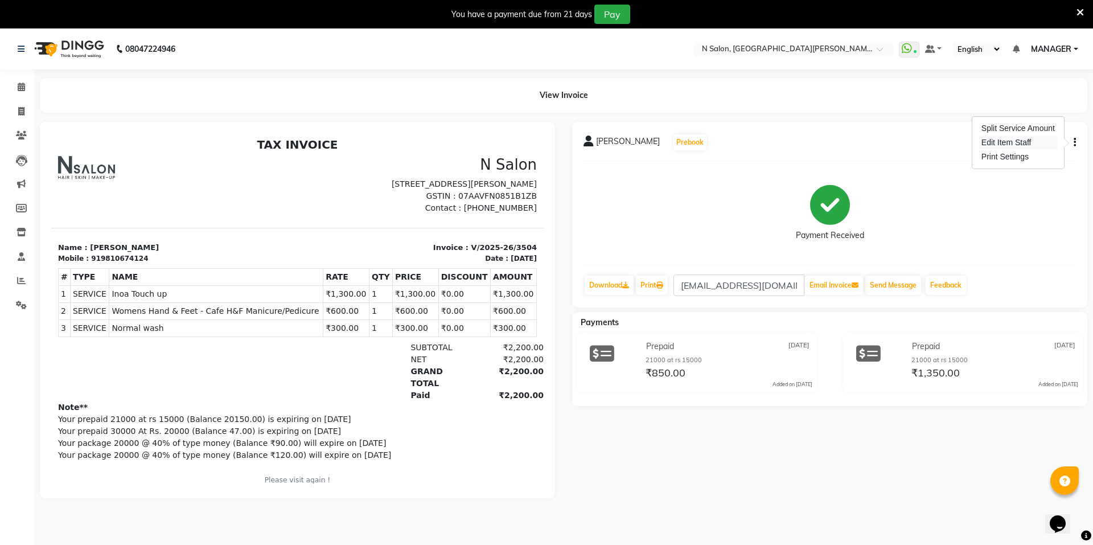
select select "15667"
select select "15670"
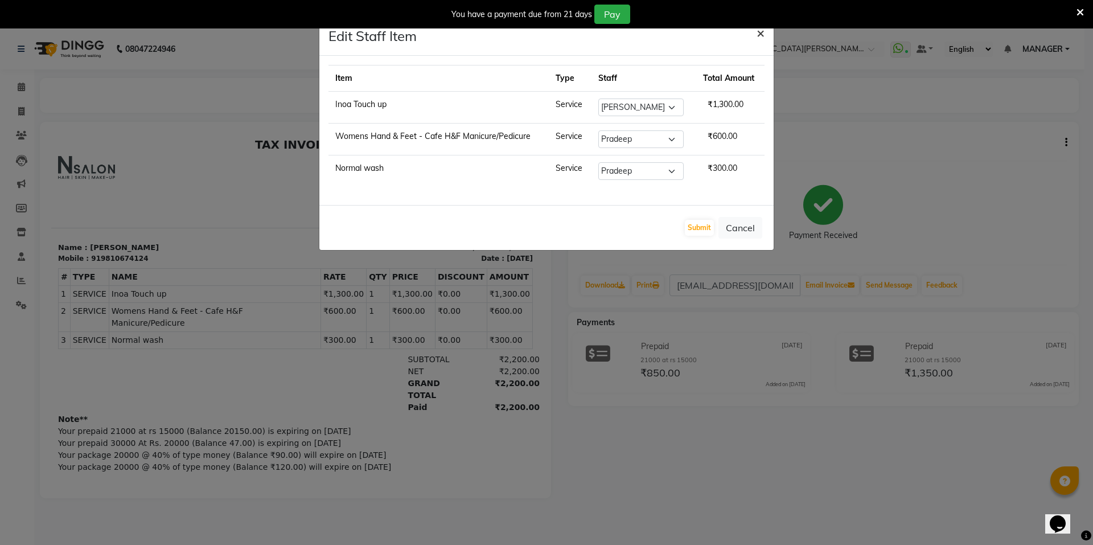
click at [763, 32] on span "×" at bounding box center [760, 32] width 8 height 17
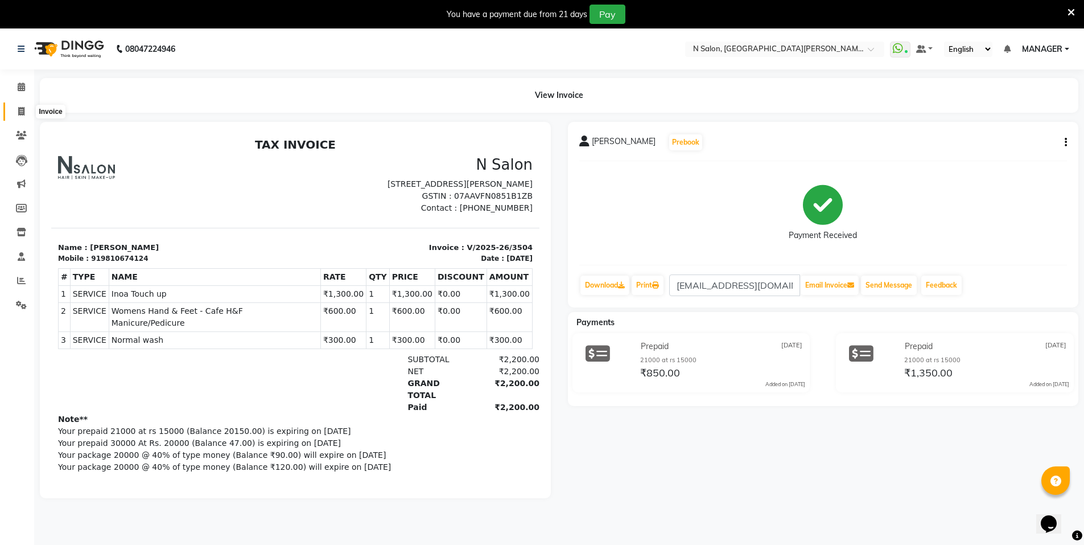
click at [24, 116] on span at bounding box center [21, 111] width 20 height 13
select select "service"
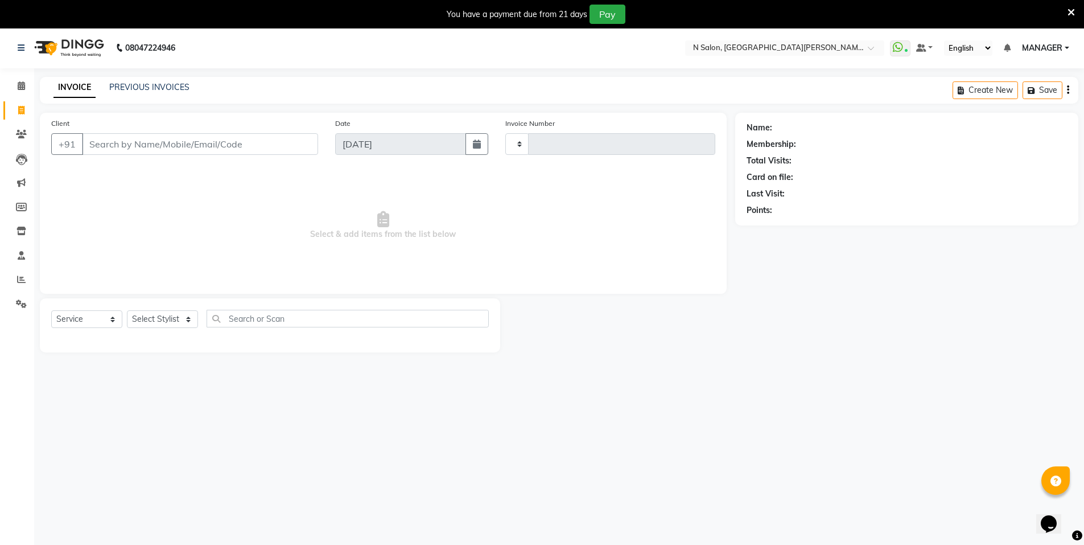
type input "3510"
select select "3472"
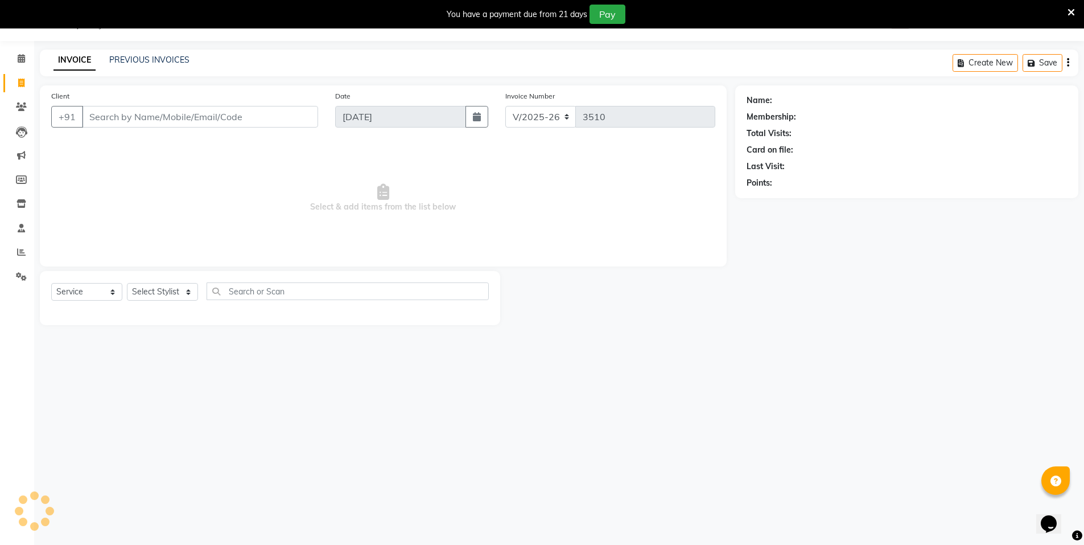
select select "P"
